Goal: Information Seeking & Learning: Find contact information

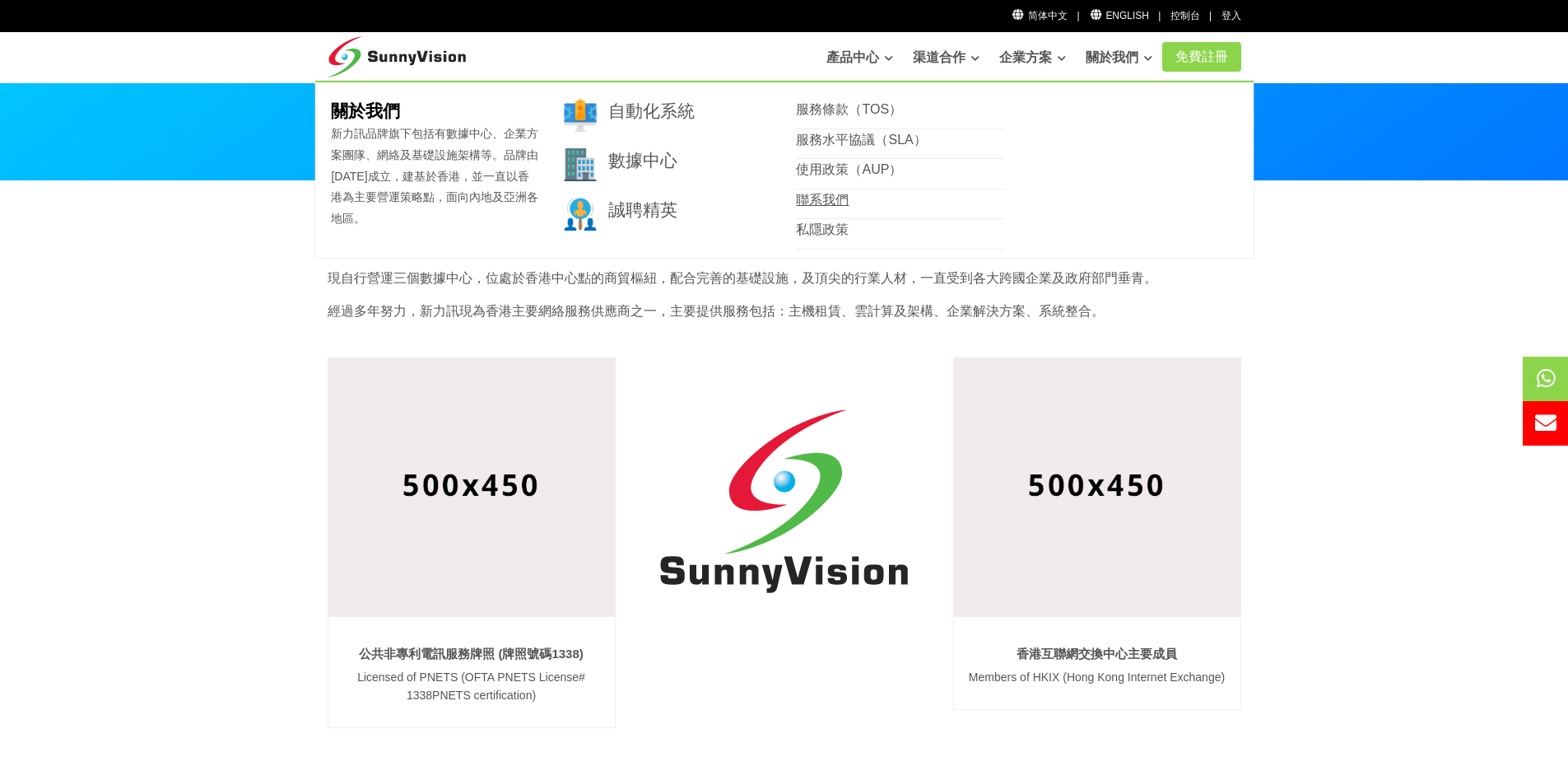
click at [821, 203] on link "聯系我們" at bounding box center [822, 200] width 52 height 14
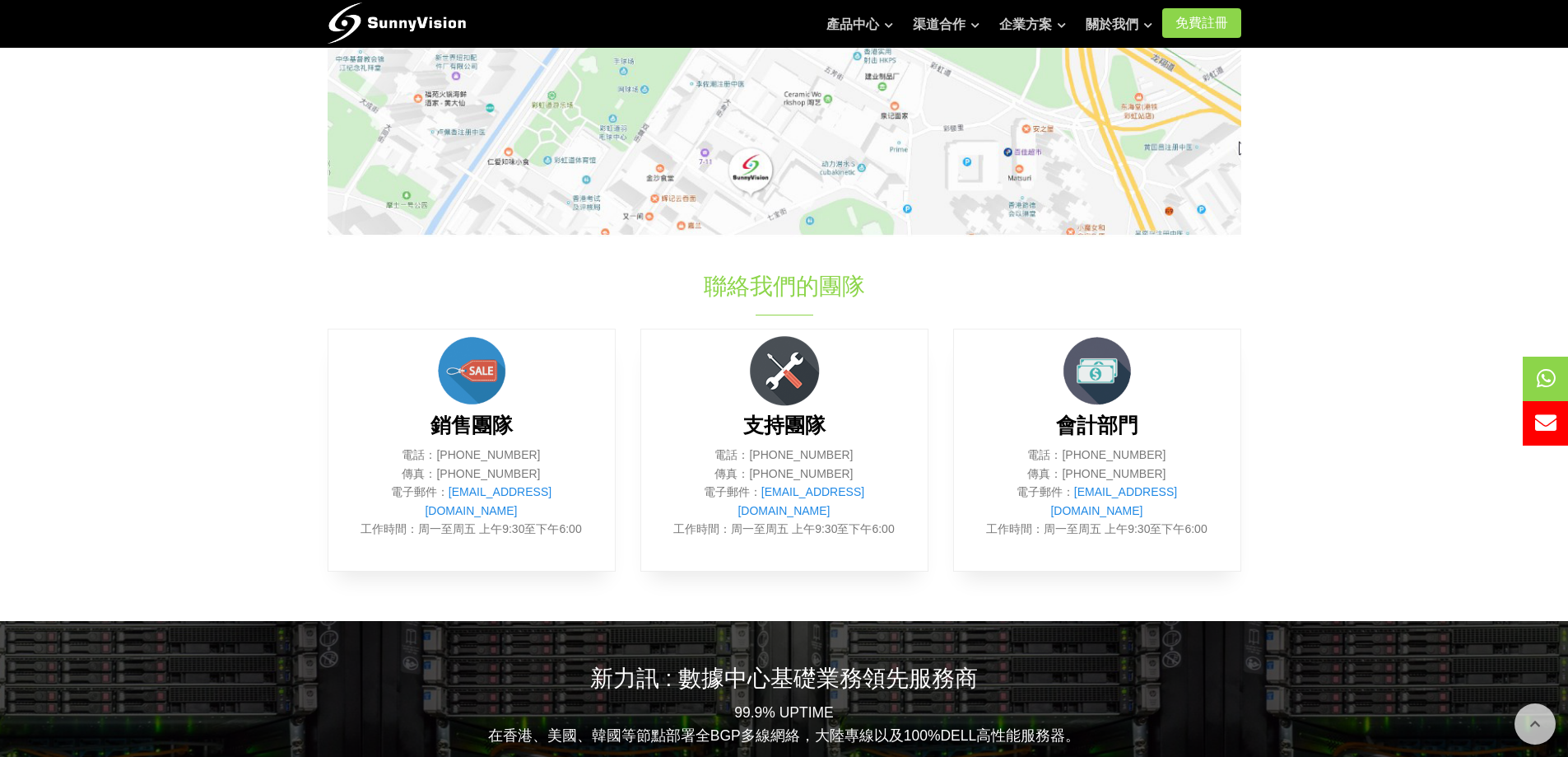
scroll to position [494, 0]
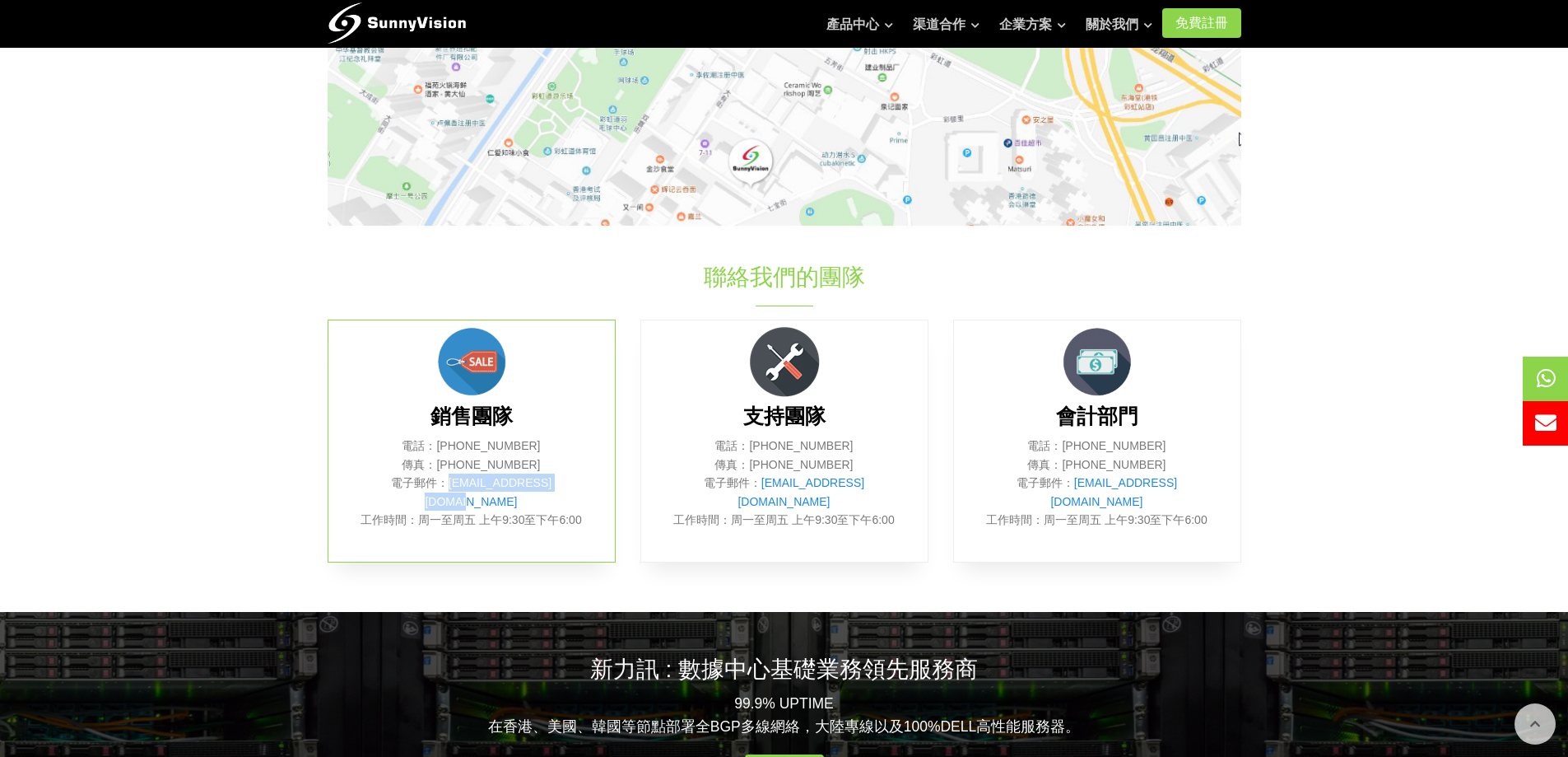
drag, startPoint x: 567, startPoint y: 483, endPoint x: 437, endPoint y: 485, distance: 130.0
click at [437, 485] on p "電話：[PHONE_NUMBER] 傳真：[PHONE_NUMBER] 電子郵件： [EMAIL_ADDRESS][DOMAIN_NAME] 工作時間：周一至…" at bounding box center [471, 482] width 237 height 92
copy link "[EMAIL_ADDRESS][DOMAIN_NAME]"
click at [527, 433] on div "銷售團隊 電話：(852) 2802 0308 傳真：(852) 2802 0098 電子郵件： sales@sunnyvision.com 工作時間：周一至…" at bounding box center [472, 440] width 288 height 243
drag, startPoint x: 520, startPoint y: 445, endPoint x: 479, endPoint y: 445, distance: 41.0
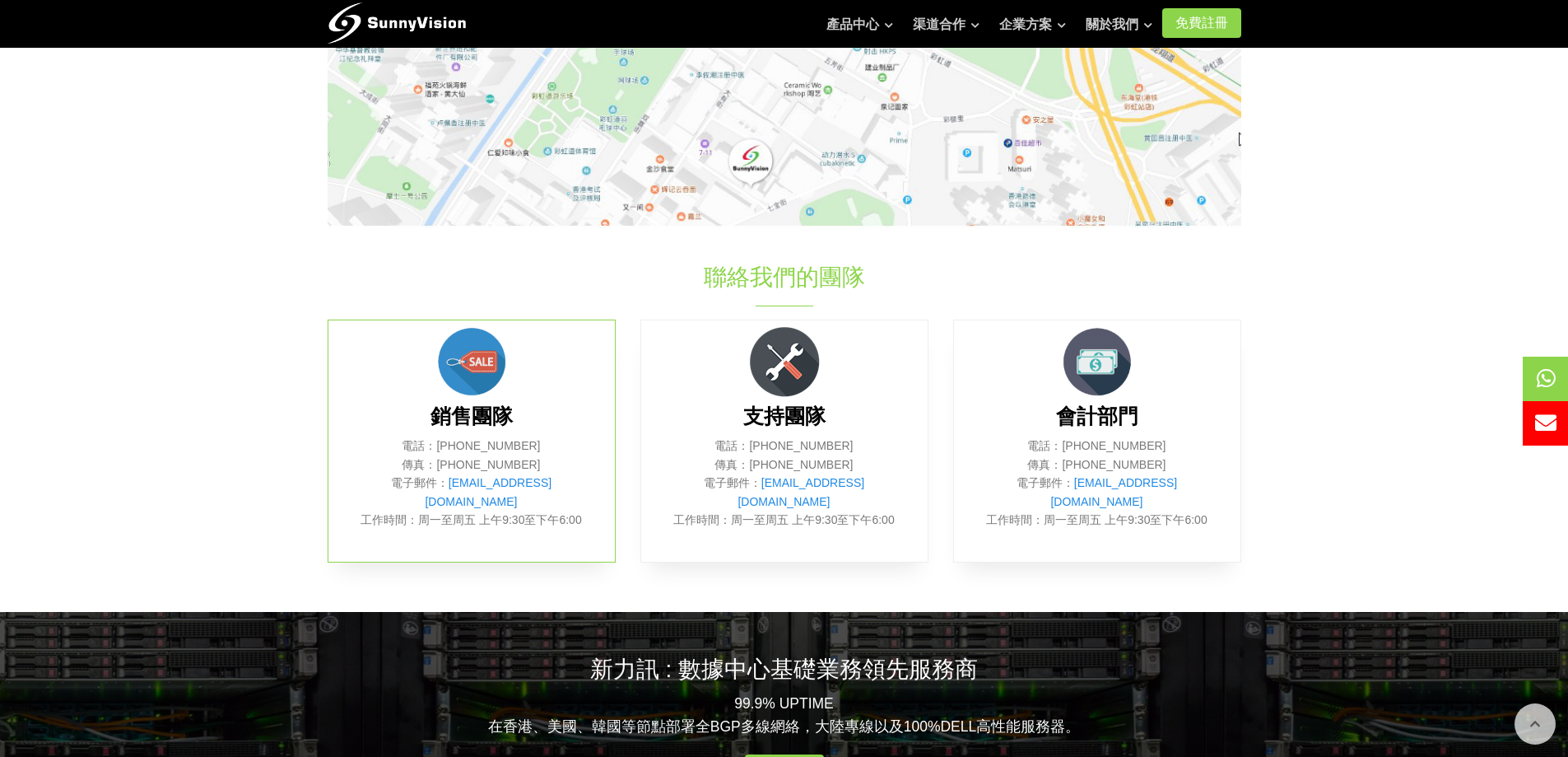
click at [479, 445] on p "電話：(852) 2802 0308 傳真：(852) 2802 0098 電子郵件： sales@sunnyvision.com 工作時間：周一至周五 上午…" at bounding box center [471, 482] width 237 height 92
copy p "2802 0308"
click at [573, 419] on h3 "銷售團隊" at bounding box center [471, 417] width 237 height 28
click at [555, 362] on div "銷售團隊 電話：(852) 2802 0308 傳真：(852) 2802 0098 電子郵件： sales@sunnyvision.com 工作時間：周一至…" at bounding box center [472, 440] width 288 height 243
